Goal: Information Seeking & Learning: Learn about a topic

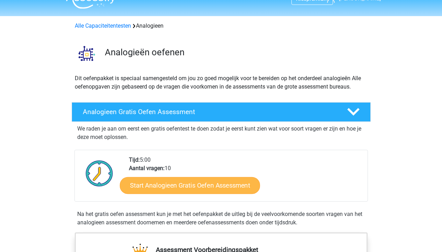
scroll to position [13, 0]
click at [210, 191] on link "Start Analogieen Gratis Oefen Assessment" at bounding box center [190, 184] width 140 height 17
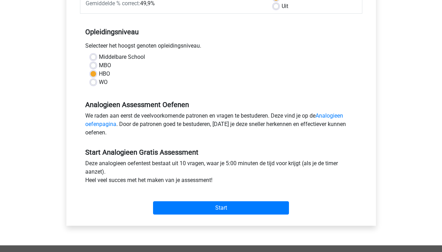
scroll to position [183, 0]
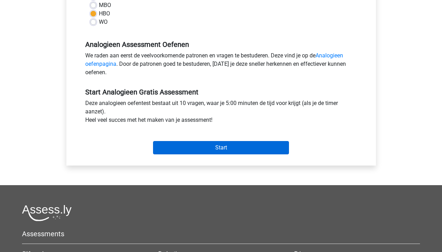
click at [186, 148] on input "Start" at bounding box center [221, 147] width 136 height 13
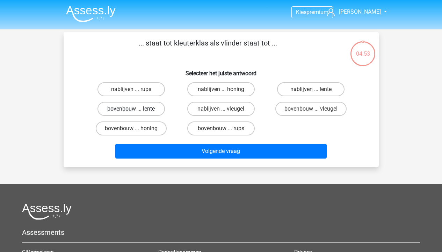
scroll to position [1, 0]
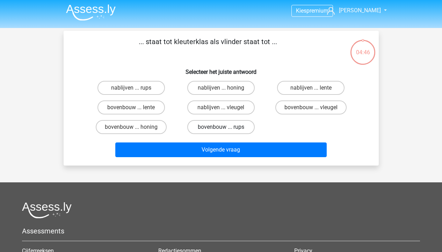
click at [231, 130] on label "bovenbouw ... rups" at bounding box center [220, 127] width 67 height 14
click at [225, 130] on input "bovenbouw ... rups" at bounding box center [223, 129] width 5 height 5
radio input "true"
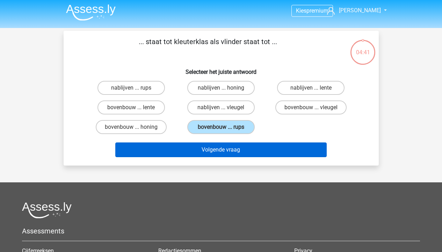
click at [230, 149] on button "Volgende vraag" at bounding box center [220, 149] width 211 height 15
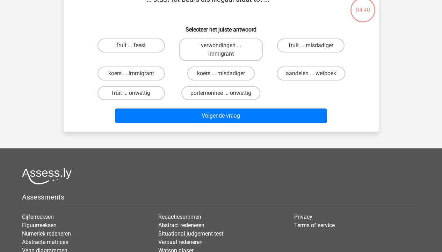
scroll to position [0, 0]
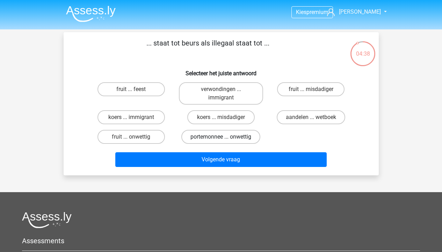
click at [226, 140] on label "portemonnee ... onwettig" at bounding box center [220, 137] width 79 height 14
click at [225, 140] on input "portemonnee ... onwettig" at bounding box center [223, 139] width 5 height 5
radio input "true"
click at [225, 167] on button "Volgende vraag" at bounding box center [220, 159] width 211 height 15
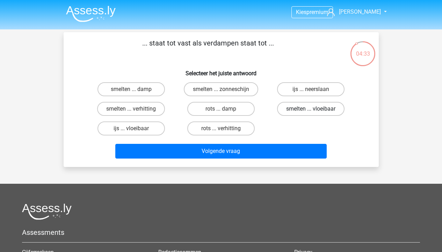
click at [298, 114] on label "smelten ... vloeibaar" at bounding box center [310, 109] width 67 height 14
click at [311, 113] on input "smelten ... vloeibaar" at bounding box center [313, 111] width 5 height 5
radio input "true"
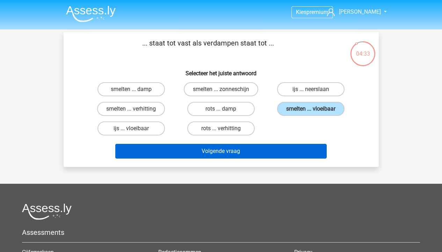
click at [266, 154] on button "Volgende vraag" at bounding box center [220, 151] width 211 height 15
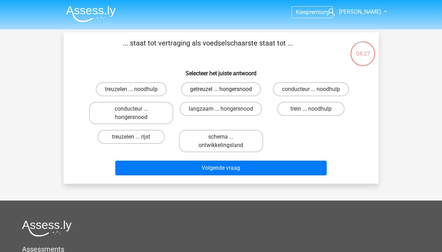
click at [219, 87] on label "getreuzel ... hongersnood" at bounding box center [221, 89] width 80 height 14
click at [221, 89] on input "getreuzel ... hongersnood" at bounding box center [223, 91] width 5 height 5
radio input "true"
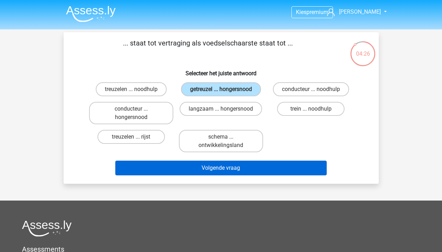
click at [231, 175] on button "Volgende vraag" at bounding box center [220, 167] width 211 height 15
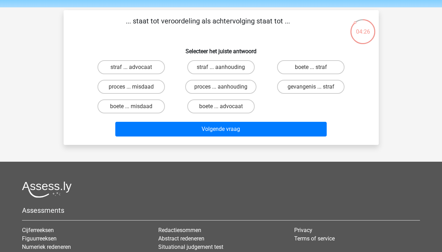
scroll to position [32, 0]
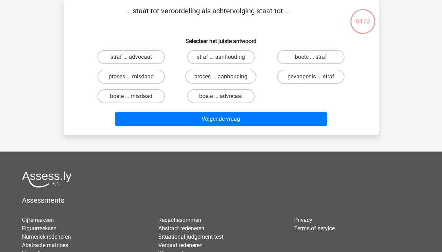
click at [210, 81] on label "proces ... aanhouding" at bounding box center [220, 77] width 71 height 14
click at [221, 81] on input "proces ... aanhouding" at bounding box center [223, 79] width 5 height 5
radio input "true"
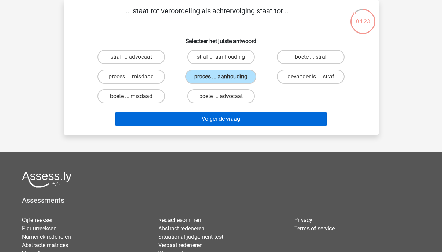
click at [220, 118] on button "Volgende vraag" at bounding box center [220, 118] width 211 height 15
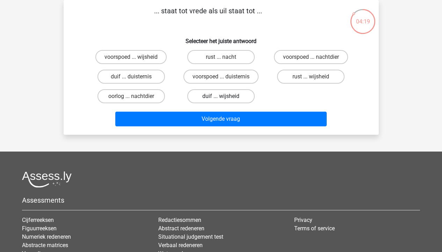
click at [233, 95] on label "duif ... wijsheid" at bounding box center [220, 96] width 67 height 14
click at [225, 96] on input "duif ... wijsheid" at bounding box center [223, 98] width 5 height 5
radio input "true"
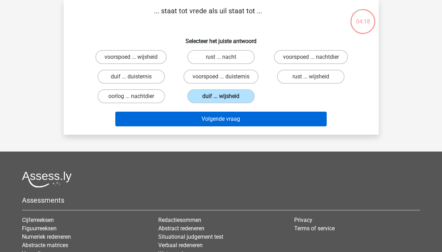
click at [233, 114] on button "Volgende vraag" at bounding box center [220, 118] width 211 height 15
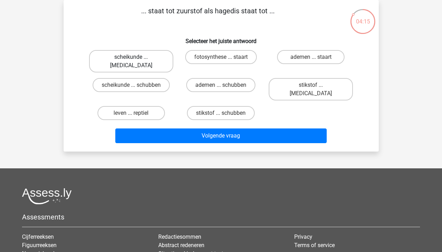
click at [148, 58] on label "scheikunde ... krokodil" at bounding box center [131, 61] width 84 height 22
click at [136, 58] on input "scheikunde ... krokodil" at bounding box center [133, 59] width 5 height 5
radio input "true"
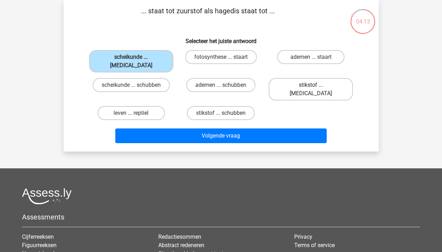
click at [310, 78] on label "stikstof ... krokodil" at bounding box center [311, 89] width 84 height 22
click at [311, 85] on input "stikstof ... krokodil" at bounding box center [313, 87] width 5 height 5
radio input "true"
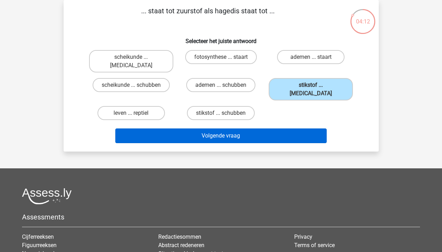
click at [281, 128] on button "Volgende vraag" at bounding box center [220, 135] width 211 height 15
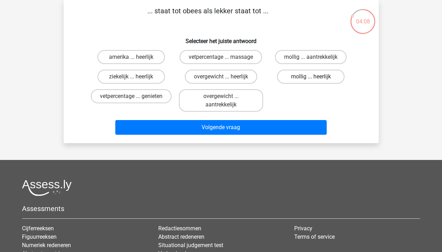
click at [304, 80] on label "mollig ... heerlijk" at bounding box center [310, 77] width 67 height 14
click at [311, 80] on input "mollig ... heerlijk" at bounding box center [313, 79] width 5 height 5
radio input "true"
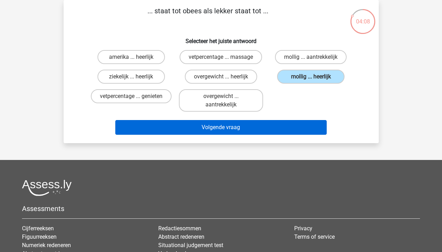
drag, startPoint x: 287, startPoint y: 116, endPoint x: 285, endPoint y: 125, distance: 8.6
click at [286, 118] on div "Volgende vraag" at bounding box center [221, 125] width 293 height 23
click at [284, 130] on button "Volgende vraag" at bounding box center [220, 127] width 211 height 15
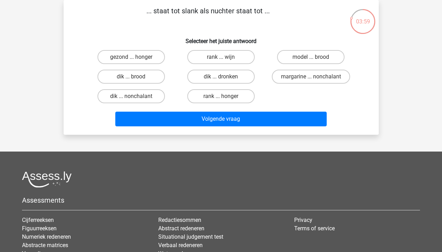
click at [231, 85] on div "dik ... dronken" at bounding box center [221, 77] width 90 height 20
click at [229, 74] on label "dik ... dronken" at bounding box center [220, 77] width 67 height 14
click at [225, 77] on input "dik ... dronken" at bounding box center [223, 79] width 5 height 5
radio input "true"
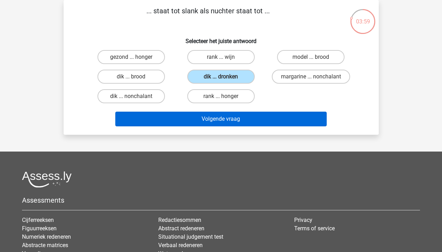
click at [238, 118] on button "Volgende vraag" at bounding box center [220, 118] width 211 height 15
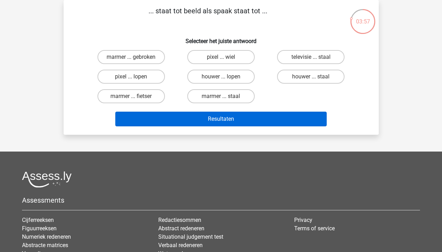
click at [225, 120] on button "Resultaten" at bounding box center [220, 118] width 211 height 15
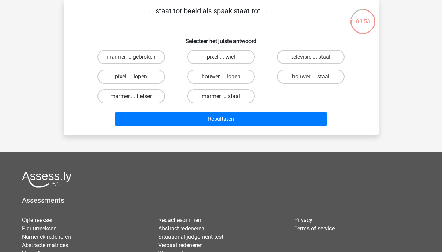
click at [221, 54] on label "pixel ... wiel" at bounding box center [220, 57] width 67 height 14
click at [221, 57] on input "pixel ... wiel" at bounding box center [223, 59] width 5 height 5
radio input "true"
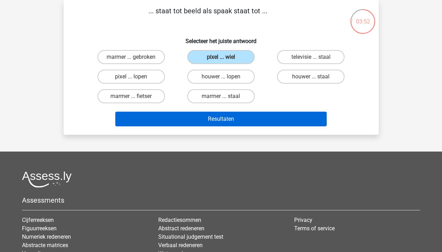
click at [227, 119] on button "Resultaten" at bounding box center [220, 118] width 211 height 15
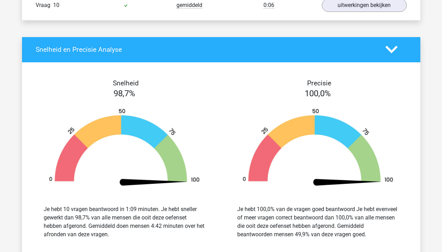
scroll to position [832, 0]
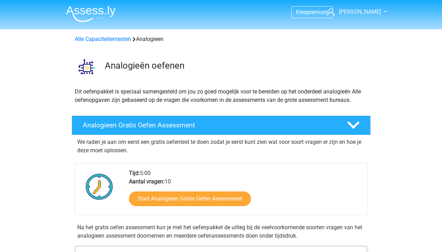
scroll to position [13, 0]
